Goal: Task Accomplishment & Management: Manage account settings

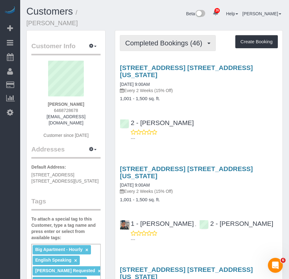
click at [151, 39] on span "Completed Bookings (46)" at bounding box center [165, 43] width 80 height 8
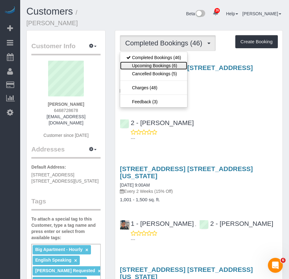
click at [148, 62] on link "Upcoming Bookings (6)" at bounding box center [153, 66] width 67 height 8
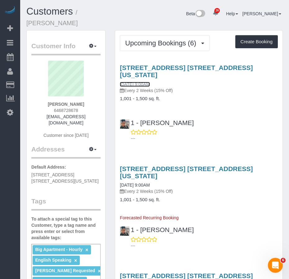
click at [148, 82] on link "09/25/2025 9:00AM" at bounding box center [135, 84] width 30 height 5
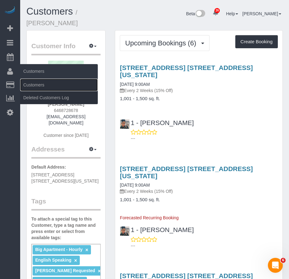
drag, startPoint x: 30, startPoint y: 85, endPoint x: 55, endPoint y: 76, distance: 26.8
click at [30, 85] on link "Customers" at bounding box center [59, 85] width 78 height 12
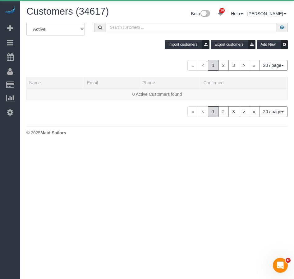
click at [126, 28] on input "text" at bounding box center [191, 28] width 170 height 10
paste input "Gottsegen"
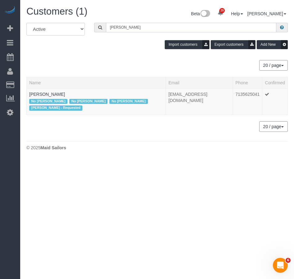
type input "Gottsegen"
click at [40, 95] on link "Joel Gottsegen" at bounding box center [47, 94] width 36 height 5
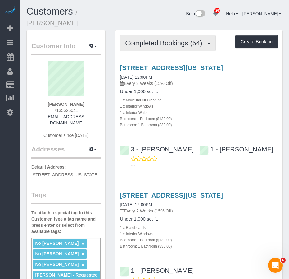
click at [146, 39] on span "Completed Bookings (54)" at bounding box center [165, 43] width 80 height 8
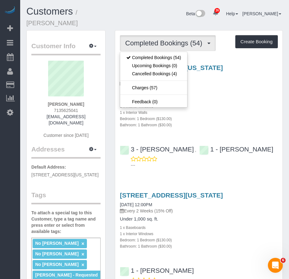
click at [208, 103] on div "1 x Interior Windows" at bounding box center [199, 106] width 158 height 6
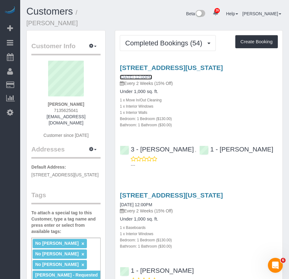
click at [144, 75] on link "07/16/2025 12:00PM" at bounding box center [136, 77] width 32 height 5
drag, startPoint x: 52, startPoint y: 97, endPoint x: 85, endPoint y: 109, distance: 35.3
click at [85, 109] on div "Joel Gottsegen 7135625041 djoeligy@gmail.com Customer since 2023" at bounding box center [65, 103] width 69 height 84
click at [95, 108] on div "Joel Gottsegen 7135625041 djoeligy@gmail.com Customer since 2023" at bounding box center [65, 103] width 69 height 84
drag, startPoint x: 50, startPoint y: 96, endPoint x: 88, endPoint y: 109, distance: 40.0
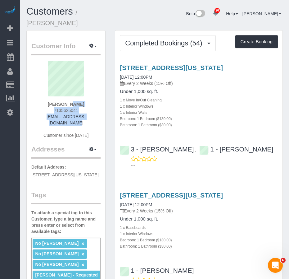
click at [88, 109] on div "Joel Gottsegen 7135625041 djoeligy@gmail.com Customer since 2023" at bounding box center [65, 103] width 69 height 84
copy div "Joel Gottsegen 7135625041 djoeligy@gmail.com"
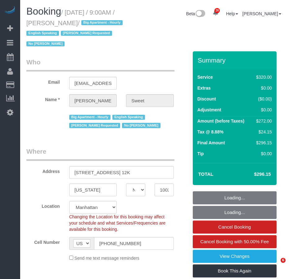
select select "NY"
select select "240"
select select "number:89"
select select "number:90"
select select "number:15"
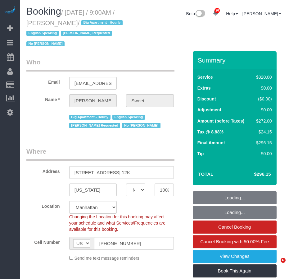
select select "number:6"
select select "object:1060"
select select "spot1"
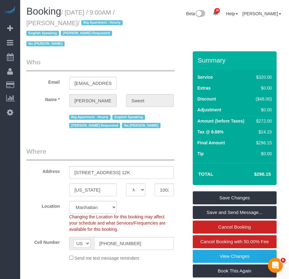
drag, startPoint x: 69, startPoint y: 10, endPoint x: 84, endPoint y: 19, distance: 17.3
click at [84, 19] on h1 "Booking / September 25, 2025 / 9:00AM / Kim Sweet / Big Apartment - Hourly Engl…" at bounding box center [77, 27] width 102 height 42
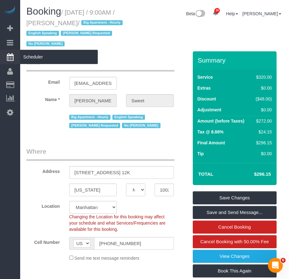
copy small "September 25, 2025 / 9:00AM / Kim Sweet"
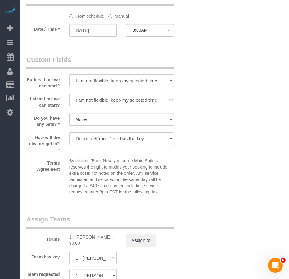
scroll to position [684, 0]
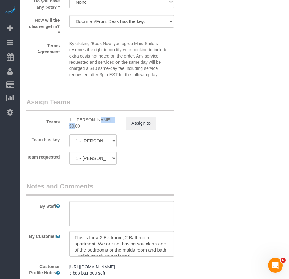
drag, startPoint x: 76, startPoint y: 119, endPoint x: 97, endPoint y: 122, distance: 20.9
click at [97, 122] on div "1 - [PERSON_NAME] - $0.00" at bounding box center [93, 123] width 48 height 12
copy div "Marlenyn R"
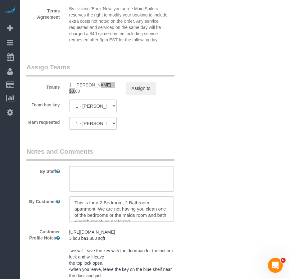
scroll to position [777, 0]
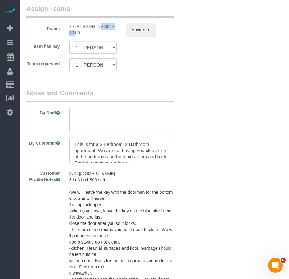
click at [99, 113] on textarea at bounding box center [121, 120] width 105 height 25
click at [97, 120] on textarea at bounding box center [121, 120] width 105 height 25
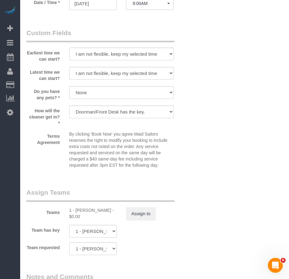
scroll to position [591, 0]
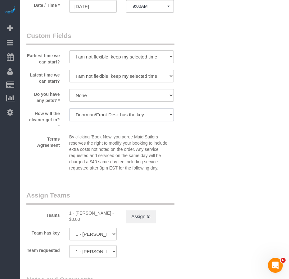
click at [137, 117] on select "We'll let you in. Doorman/Front Desk has the key. Other (Provide details)" at bounding box center [121, 114] width 105 height 13
select select "number:7"
click at [69, 108] on select "We'll let you in. Doorman/Front Desk has the key. Other (Provide details)" at bounding box center [121, 114] width 105 height 13
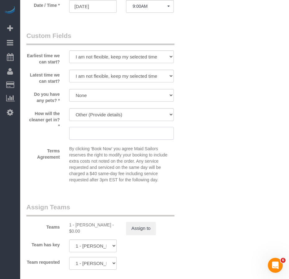
click at [95, 134] on input "text" at bounding box center [121, 133] width 105 height 13
type input "Ask the doorman to call the client when you arrive"
click at [203, 187] on div "Who Email kbsweet600@gmail.com Name * Kim Sweet Big Apartment - Hourly English …" at bounding box center [154, 35] width 257 height 1148
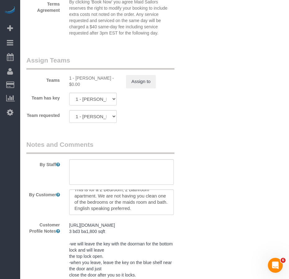
scroll to position [746, 0]
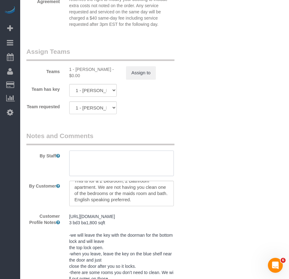
drag, startPoint x: 111, startPoint y: 163, endPoint x: 119, endPoint y: 155, distance: 11.5
click at [112, 163] on textarea at bounding box center [121, 162] width 105 height 25
click at [95, 158] on textarea at bounding box center [121, 162] width 105 height 25
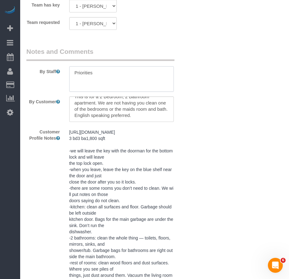
scroll to position [870, 0]
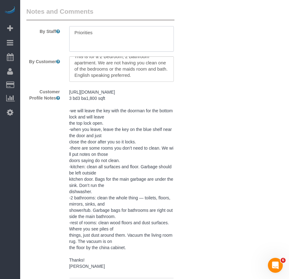
drag, startPoint x: 97, startPoint y: 34, endPoint x: 73, endPoint y: 34, distance: 23.9
click at [73, 34] on textarea at bounding box center [121, 38] width 105 height 25
click at [84, 40] on textarea at bounding box center [121, 38] width 105 height 25
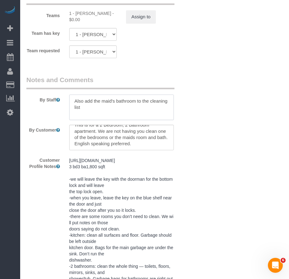
scroll to position [777, 0]
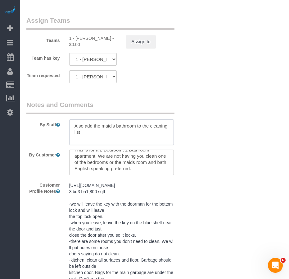
click at [87, 125] on textarea at bounding box center [121, 131] width 105 height 25
click at [120, 137] on textarea at bounding box center [121, 131] width 105 height 25
drag, startPoint x: 108, startPoint y: 132, endPoint x: 70, endPoint y: 132, distance: 37.9
click at [70, 132] on textarea at bounding box center [121, 131] width 105 height 25
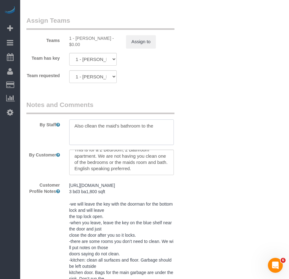
click at [88, 127] on textarea at bounding box center [121, 131] width 105 height 25
drag, startPoint x: 83, startPoint y: 126, endPoint x: 73, endPoint y: 126, distance: 9.6
click at [73, 126] on textarea at bounding box center [121, 131] width 105 height 25
drag, startPoint x: 131, startPoint y: 126, endPoint x: 152, endPoint y: 126, distance: 20.8
click at [152, 126] on textarea at bounding box center [121, 131] width 105 height 25
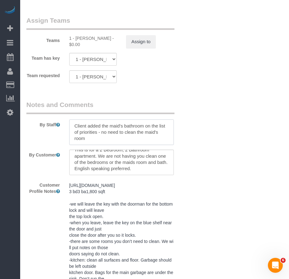
type textarea "Client added the maid's bathroom on the list of priorities - no need to clean t…"
click at [97, 139] on textarea at bounding box center [121, 131] width 105 height 25
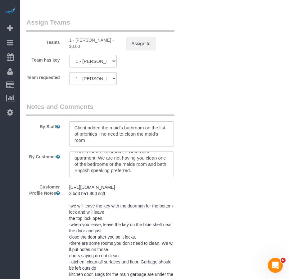
scroll to position [808, 0]
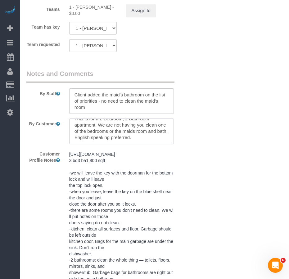
click at [125, 136] on textarea at bounding box center [121, 130] width 105 height 25
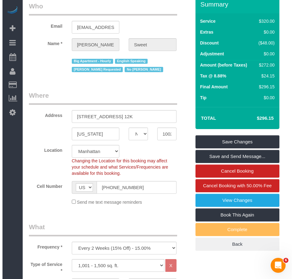
scroll to position [0, 0]
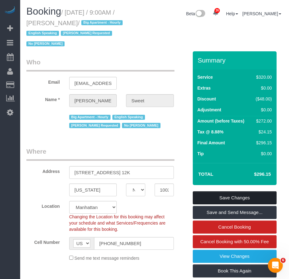
click at [217, 198] on link "Save Changes" at bounding box center [235, 197] width 84 height 13
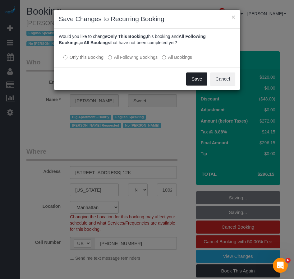
click at [194, 79] on button "Save" at bounding box center [196, 78] width 21 height 13
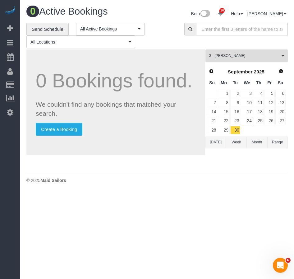
click at [236, 55] on span "3 - [PERSON_NAME]" at bounding box center [244, 55] width 71 height 5
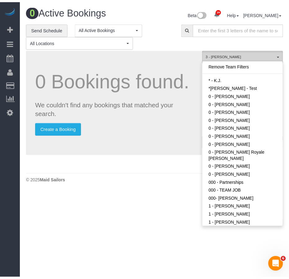
scroll to position [474, 0]
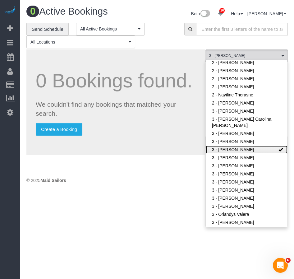
click at [255, 145] on link "3 - [PERSON_NAME]" at bounding box center [247, 149] width 82 height 8
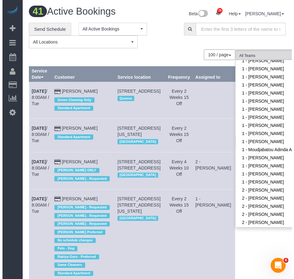
scroll to position [256, 0]
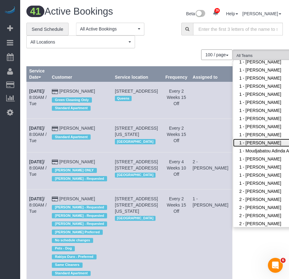
click at [233, 139] on link "1 - [PERSON_NAME]" at bounding box center [273, 143] width 81 height 8
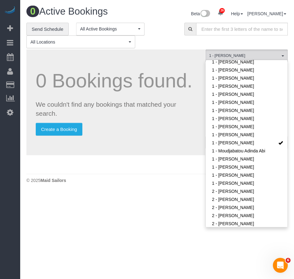
click at [151, 199] on body "26 Beta Your Notifications You have 0 alerts × You have 6 to charge for 09/23/2…" at bounding box center [147, 139] width 294 height 279
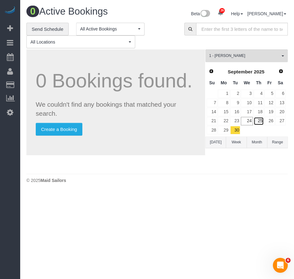
click at [260, 121] on link "25" at bounding box center [259, 121] width 10 height 8
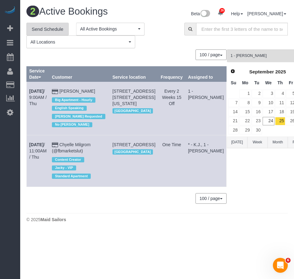
click at [50, 30] on link "Send Schedule" at bounding box center [47, 29] width 42 height 13
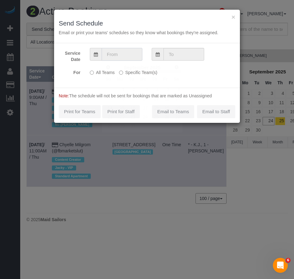
click at [116, 56] on input "text" at bounding box center [122, 54] width 41 height 13
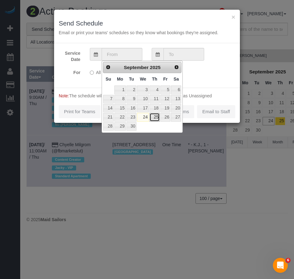
click at [158, 117] on link "25" at bounding box center [154, 117] width 10 height 8
type input "09/25/2025"
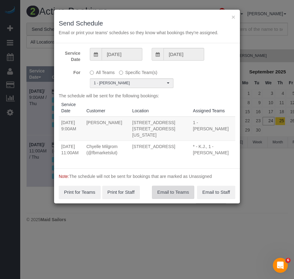
click at [170, 186] on button "Email to Teams" at bounding box center [173, 192] width 42 height 13
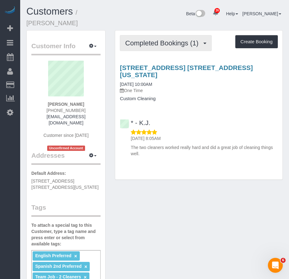
click at [143, 39] on span "Completed Bookings (1)" at bounding box center [163, 43] width 76 height 8
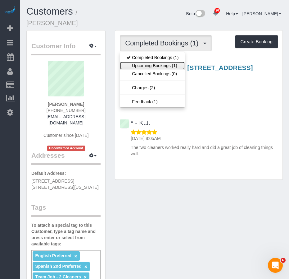
click at [145, 62] on link "Upcoming Bookings (1)" at bounding box center [152, 66] width 65 height 8
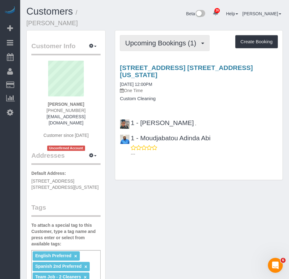
click at [155, 39] on button "Upcoming Bookings (1)" at bounding box center [165, 43] width 90 height 16
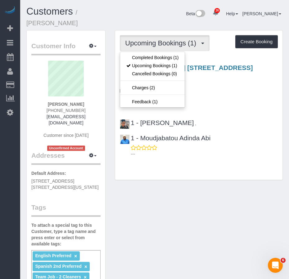
click at [209, 99] on div "99 East 3rd Street, Apt. 4r, New York, NY 10003 09/26/2025 12:00PM One Time Cus…" at bounding box center [199, 109] width 168 height 101
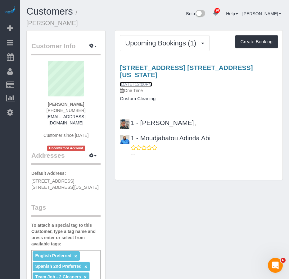
click at [138, 82] on link "09/26/2025 12:00PM" at bounding box center [136, 84] width 32 height 5
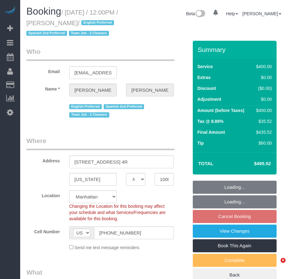
select select "NY"
select select "object:829"
select select "string:stripe-pm_1RXQ5M4VGloSiKo7OnvxrPDv"
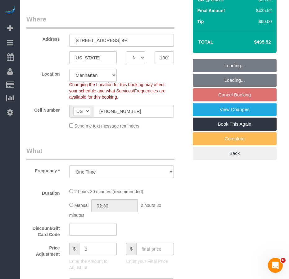
select select "object:833"
select select "number:89"
select select "number:74"
select select "number:15"
select select "number:7"
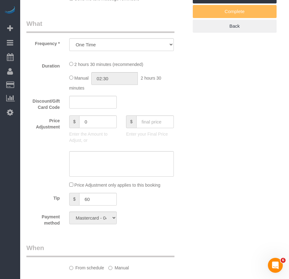
select select "2"
select select "150"
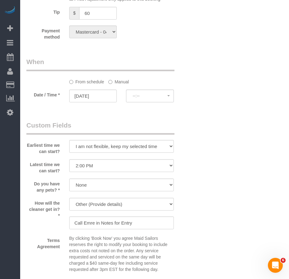
select select "spot5"
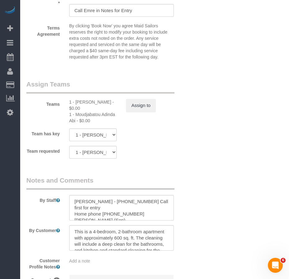
scroll to position [715, 0]
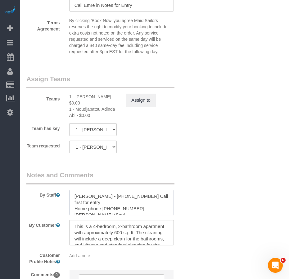
click at [76, 207] on textarea at bounding box center [121, 202] width 105 height 25
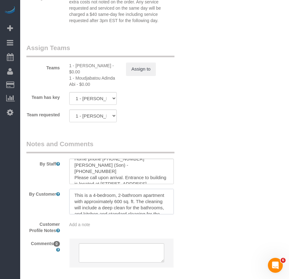
scroll to position [0, 0]
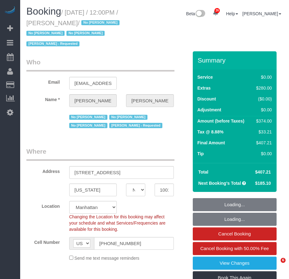
select select "NY"
select select "number:89"
select select "number:90"
select select "number:15"
select select "number:5"
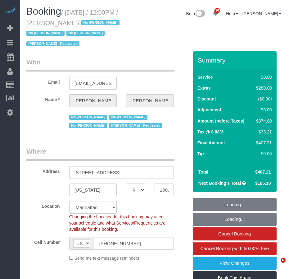
select select "object:1565"
select select "spot1"
select select "1"
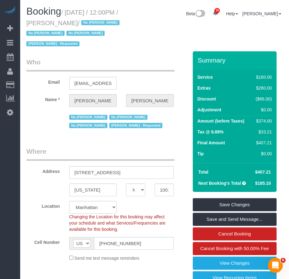
drag, startPoint x: 57, startPoint y: 24, endPoint x: 98, endPoint y: 27, distance: 40.5
click at [98, 27] on h1 "Booking / July 16, 2025 / 12:00PM / Joel Gottsegen / No Noufoh Sodandji No Sama…" at bounding box center [77, 27] width 102 height 42
copy small "[PERSON_NAME]"
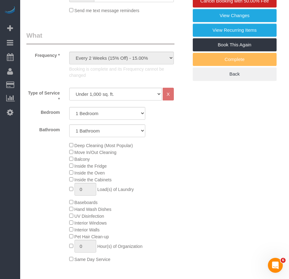
scroll to position [249, 0]
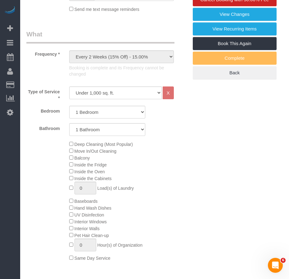
click at [48, 224] on div "Deep Cleaning (Most Popular) Move In/Out Cleaning Balcony Inside the Fridge Ins…" at bounding box center [107, 200] width 171 height 121
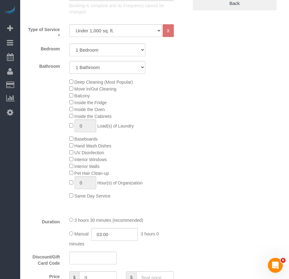
scroll to position [342, 0]
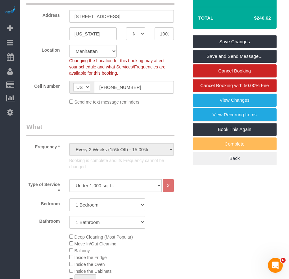
select select "spot6"
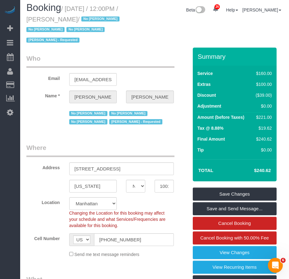
scroll to position [0, 0]
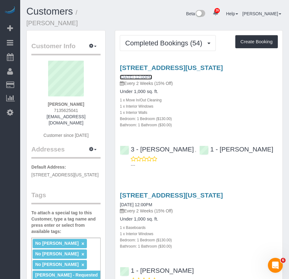
click at [143, 75] on link "07/16/2025 12:00PM" at bounding box center [136, 77] width 32 height 5
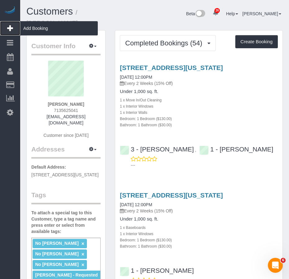
click at [39, 32] on span "Add Booking" at bounding box center [59, 28] width 78 height 14
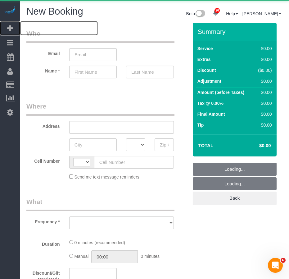
select select "string:[GEOGRAPHIC_DATA]"
select select "number:89"
select select "number:90"
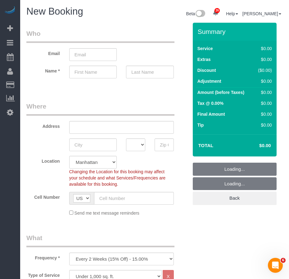
select select "object:3043"
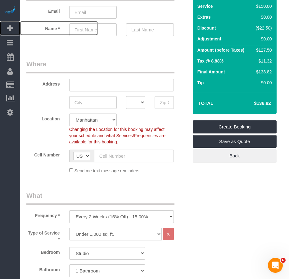
scroll to position [93, 0]
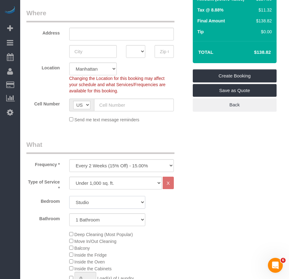
click at [118, 204] on select "Studio 1 Bedroom 2 Bedrooms 3 Bedrooms" at bounding box center [107, 202] width 76 height 13
select select "1"
click at [69, 196] on select "Studio 1 Bedroom 2 Bedrooms 3 Bedrooms" at bounding box center [107, 202] width 76 height 13
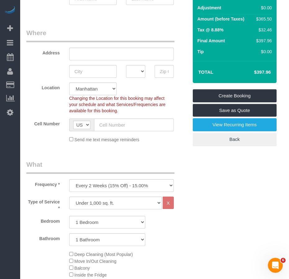
scroll to position [62, 0]
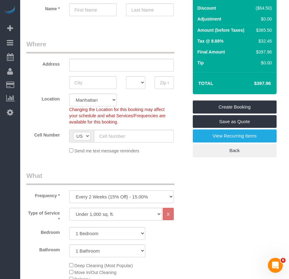
click at [149, 194] on select "One Time Weekly (20% Off) - 20.00% Every 2 Weeks (15% Off) - 15.00% Every 4 Wee…" at bounding box center [121, 196] width 105 height 13
select select "object:3044"
click at [69, 190] on select "One Time Weekly (20% Off) - 20.00% Every 2 Weeks (15% Off) - 15.00% Every 4 Wee…" at bounding box center [121, 196] width 105 height 13
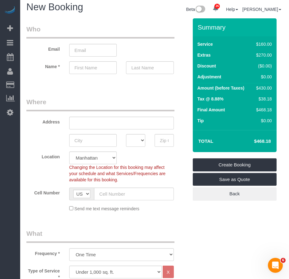
scroll to position [0, 0]
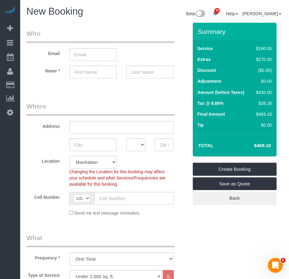
drag, startPoint x: 253, startPoint y: 146, endPoint x: 273, endPoint y: 148, distance: 20.0
click at [273, 148] on td "$468.18" at bounding box center [253, 146] width 40 height 16
copy h4 "$468.18"
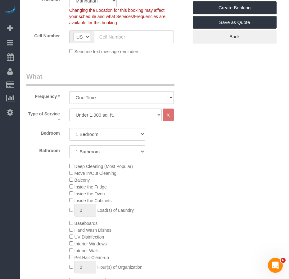
scroll to position [218, 0]
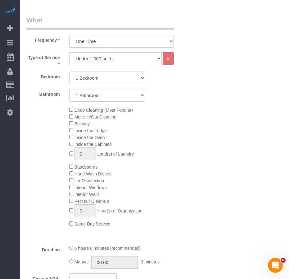
click at [178, 204] on div "Deep Cleaning (Most Popular) Move In/Out Cleaning Balcony Inside the Fridge Ins…" at bounding box center [129, 166] width 128 height 121
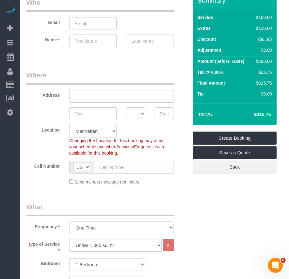
scroll to position [0, 0]
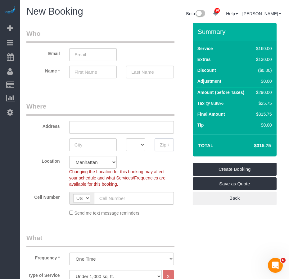
click at [160, 145] on input "text" at bounding box center [164, 144] width 19 height 13
paste input "10011"
type input "10011"
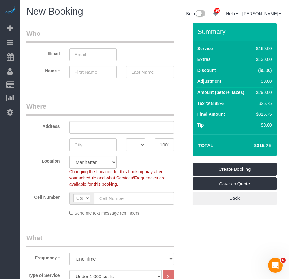
click at [88, 144] on input "text" at bounding box center [93, 144] width 48 height 13
type input "[US_STATE]"
click at [134, 146] on select "AK AL AR AZ CA CO CT DC DE FL GA HI IA ID IL IN KS KY LA MA MD ME MI MN MO MS M…" at bounding box center [135, 144] width 19 height 13
select select "NY"
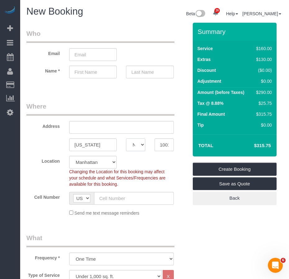
click at [126, 138] on select "AK AL AR AZ CA CO CT DC DE FL GA HI IA ID IL IN KS KY LA MA MD ME MI MN MO MS M…" at bounding box center [135, 144] width 19 height 13
click at [87, 128] on input "text" at bounding box center [121, 127] width 105 height 13
paste input "59 West 12th Street, Apt 7D"
type input "59 West 12th Street, Apt 7D"
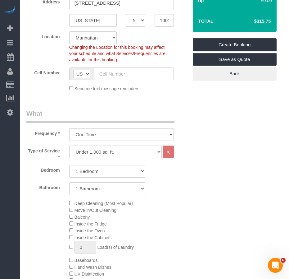
scroll to position [280, 0]
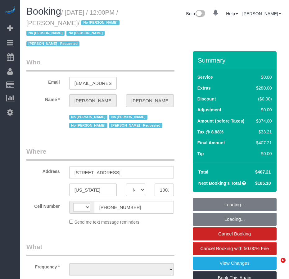
select select "NY"
select select "string:stripe-pm_1NDe7p4VGloSiKo7wBeN3prY"
select select "1"
select select "number:89"
select select "number:90"
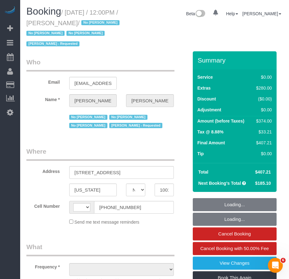
select select "number:15"
select select "number:5"
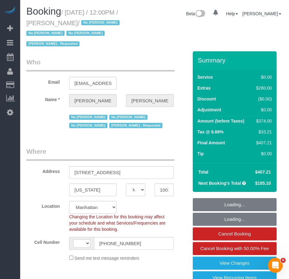
select select "string:[GEOGRAPHIC_DATA]"
select select "object:1120"
select select "spot1"
select select "object:1601"
select select "1"
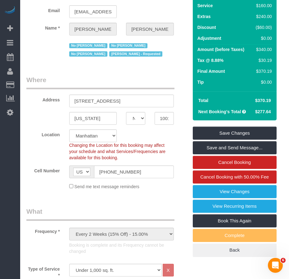
scroll to position [62, 0]
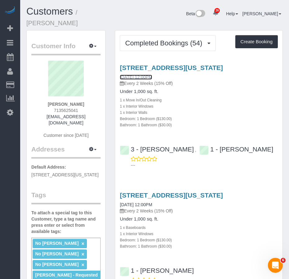
click at [129, 75] on link "[DATE] 12:00PM" at bounding box center [136, 77] width 32 height 5
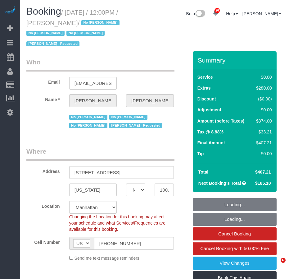
select select "NY"
select select "number:89"
select select "number:90"
select select "number:15"
select select "number:5"
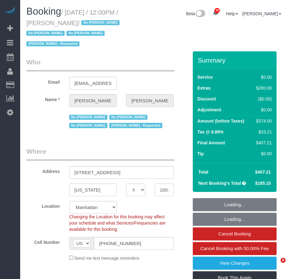
select select "object:1124"
select select "string:stripe-pm_1NDe7p4VGloSiKo7wBeN3prY"
select select "1"
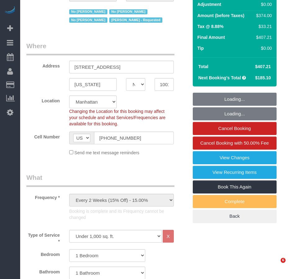
select select "1"
select select "spot1"
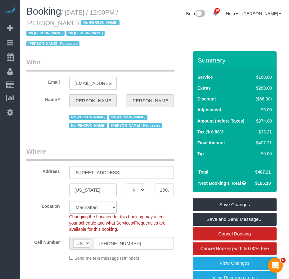
click at [163, 191] on input "10011" at bounding box center [164, 189] width 19 height 13
drag, startPoint x: 73, startPoint y: 172, endPoint x: 148, endPoint y: 174, distance: 74.9
click at [148, 174] on input "[STREET_ADDRESS]" at bounding box center [121, 172] width 105 height 13
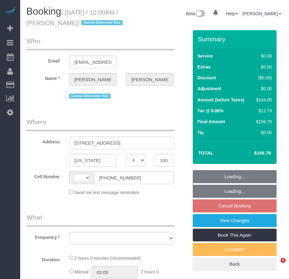
select select "NY"
select select "string:[GEOGRAPHIC_DATA]"
select select "object:493"
select select "string:stripe-pm_1QO42J4VGloSiKo7BwRwKNAi"
select select "number:89"
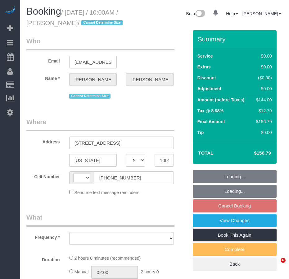
select select "number:90"
select select "number:15"
select select "number:5"
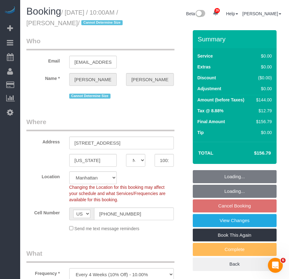
select select "object:966"
select select "spot3"
select select "1"
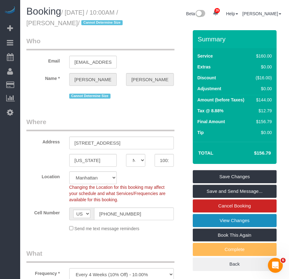
click at [207, 227] on link "View Changes" at bounding box center [235, 220] width 84 height 13
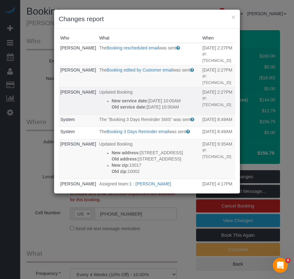
drag, startPoint x: 144, startPoint y: 119, endPoint x: 98, endPoint y: 100, distance: 50.0
click at [99, 100] on ul "New service date: 10/04/2025 10:00AM Old service date: 09/27/2025 10:00AM" at bounding box center [149, 104] width 100 height 12
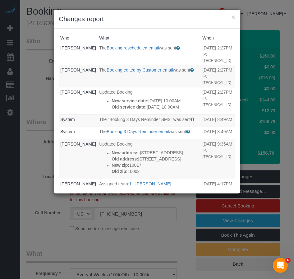
copy div "New service date: 10/04/2025 10:00AM Old service date: 09/27/2025 10:00AM"
click at [234, 18] on button "×" at bounding box center [234, 17] width 4 height 7
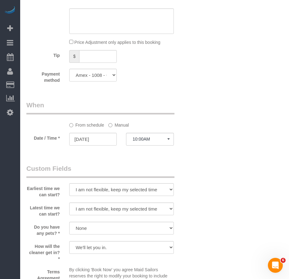
scroll to position [715, 0]
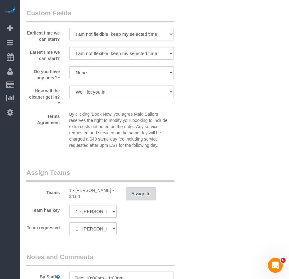
click at [142, 200] on button "Assign to" at bounding box center [141, 193] width 30 height 13
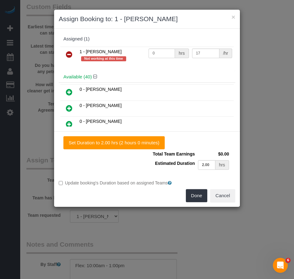
click at [68, 54] on icon at bounding box center [69, 54] width 7 height 7
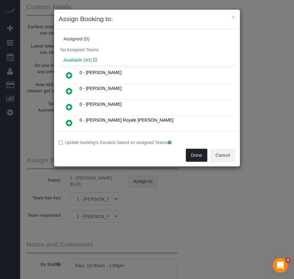
click at [195, 155] on button "Done" at bounding box center [197, 155] width 22 height 13
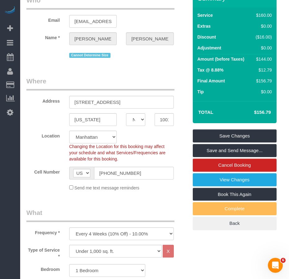
scroll to position [31, 0]
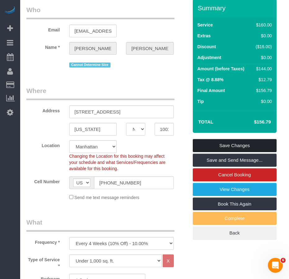
click at [214, 152] on link "Save Changes" at bounding box center [235, 145] width 84 height 13
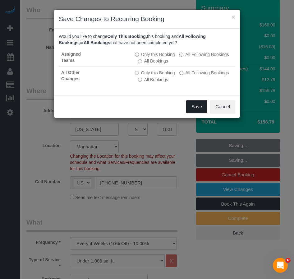
click at [191, 109] on button "Save" at bounding box center [196, 106] width 21 height 13
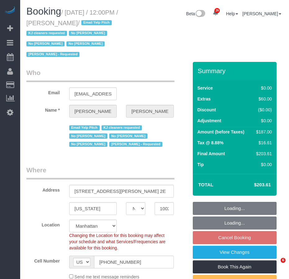
select select "NY"
select select "number:89"
select select "number:90"
select select "number:15"
select select "number:5"
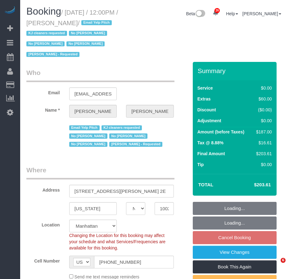
select select "string:stripe-pm_1NCPuE4VGloSiKo7ZNNYeUpB"
select select "spot5"
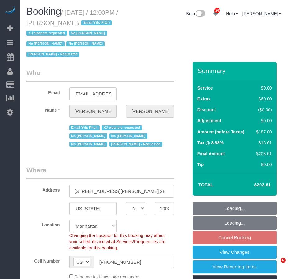
select select "object:1424"
select select "1"
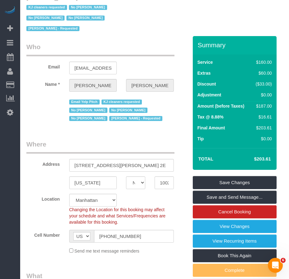
scroll to position [62, 0]
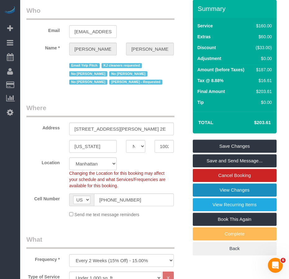
click at [209, 190] on link "View Changes" at bounding box center [235, 189] width 84 height 13
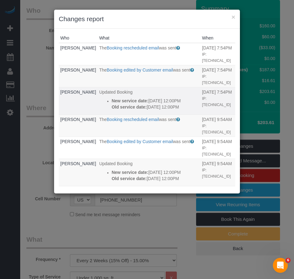
drag, startPoint x: 110, startPoint y: 120, endPoint x: 92, endPoint y: 102, distance: 25.7
click at [112, 102] on div "New service date: 10/04/2025 12:00PM Old service date: 09/27/2025 12:00PM" at bounding box center [155, 104] width 87 height 12
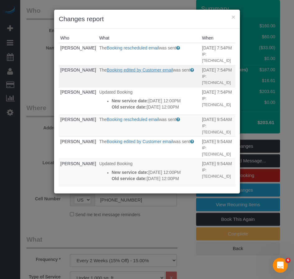
copy div "New service date: 10/04/2025 12:00PM Old service date: 09/27/2025 12:00PM"
click at [232, 16] on button "×" at bounding box center [234, 17] width 4 height 7
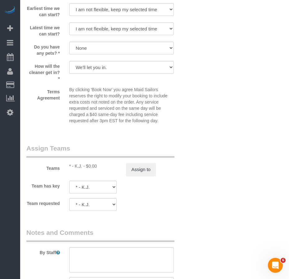
scroll to position [870, 0]
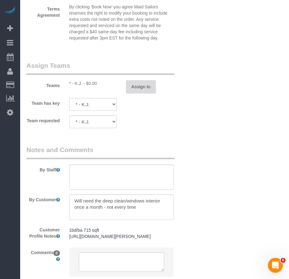
click at [147, 88] on button "Assign to" at bounding box center [141, 86] width 30 height 13
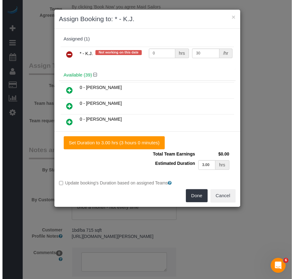
scroll to position [864, 0]
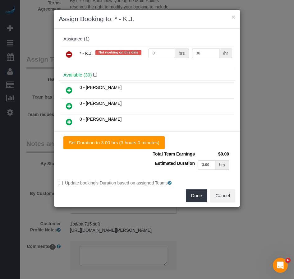
click at [71, 52] on icon at bounding box center [69, 54] width 7 height 7
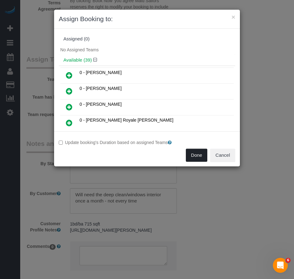
click at [195, 153] on button "Done" at bounding box center [197, 155] width 22 height 13
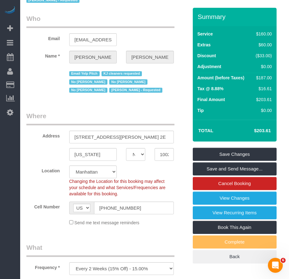
scroll to position [0, 0]
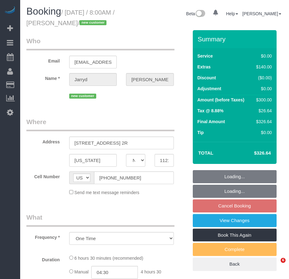
select select "NY"
select select "number:89"
select select "number:69"
select select "number:15"
select select "number:5"
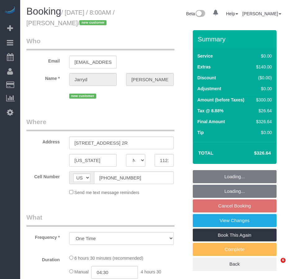
select select "object:1464"
select select "spot1"
select select "2"
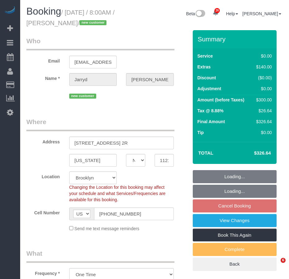
select select "spot61"
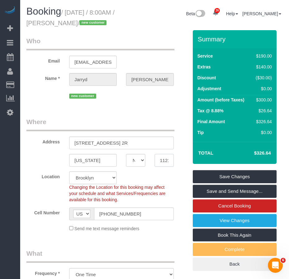
click at [34, 163] on div "New York AK AL AR AZ CA CO CT DC DE FL GA HI IA ID IL IN KS KY LA MA MD ME MI M…" at bounding box center [107, 160] width 171 height 13
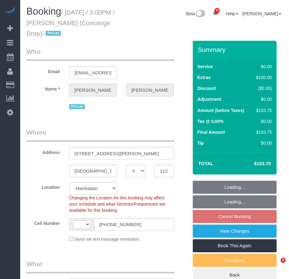
select select "NY"
select select "string:[GEOGRAPHIC_DATA]"
select select "number:89"
select select "number:90"
select select "number:14"
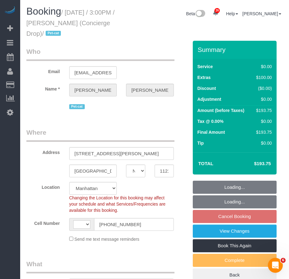
select select "number:5"
select select "object:1059"
select select "string:stripe-pm_1RaQn24VGloSiKo7zeOF73Wj"
select select "spot8"
select select "object:1499"
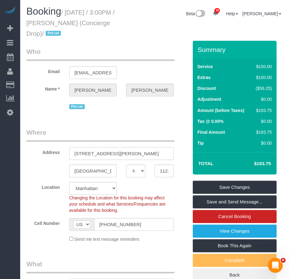
drag, startPoint x: 94, startPoint y: 153, endPoint x: 147, endPoint y: 153, distance: 53.1
click at [147, 153] on input "[STREET_ADDRESS][PERSON_NAME]" at bounding box center [121, 153] width 105 height 13
